Goal: Task Accomplishment & Management: Use online tool/utility

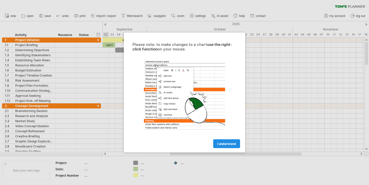
click at [231, 143] on span "I understand" at bounding box center [226, 144] width 19 height 4
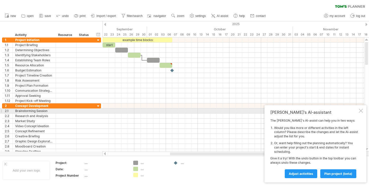
click at [360, 109] on div at bounding box center [361, 111] width 4 height 4
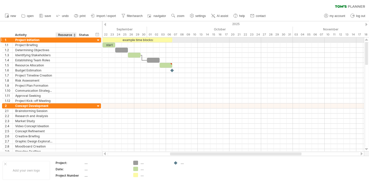
click at [76, 40] on div at bounding box center [76, 40] width 3 height 5
click at [99, 39] on div at bounding box center [98, 40] width 5 height 5
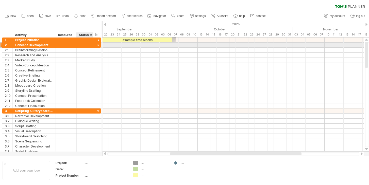
click at [98, 44] on div at bounding box center [98, 45] width 5 height 5
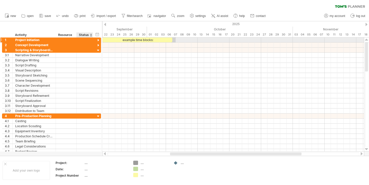
click at [98, 39] on div at bounding box center [98, 40] width 5 height 5
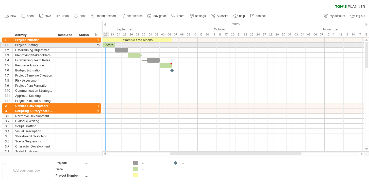
click at [108, 43] on div "start" at bounding box center [109, 45] width 13 height 5
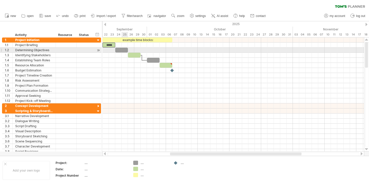
click at [125, 51] on div at bounding box center [121, 50] width 13 height 5
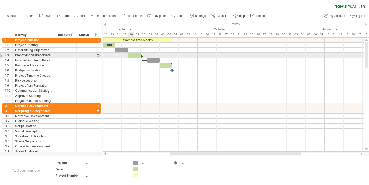
click at [133, 54] on div at bounding box center [134, 55] width 13 height 5
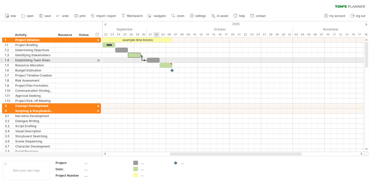
click at [155, 60] on div at bounding box center [153, 60] width 13 height 5
click at [162, 60] on div at bounding box center [234, 60] width 262 height 5
